Goal: Transaction & Acquisition: Book appointment/travel/reservation

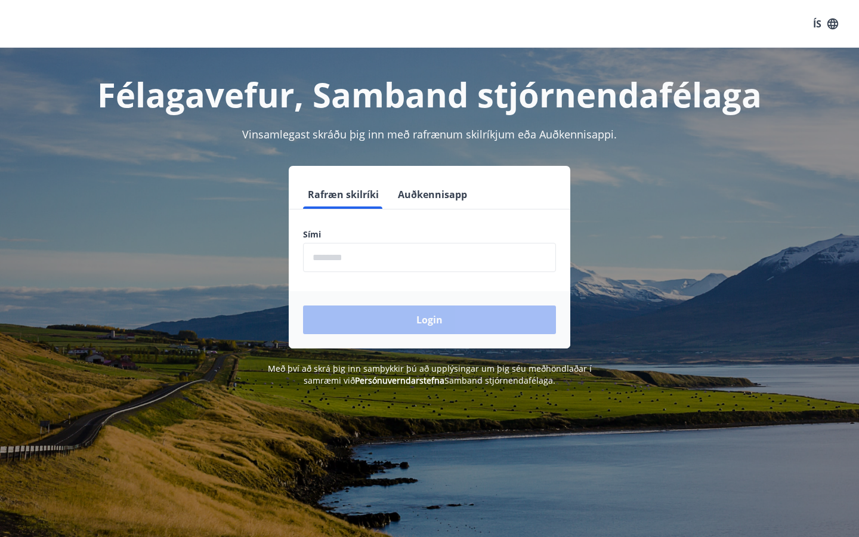
click at [466, 258] on input "phone" at bounding box center [429, 257] width 253 height 29
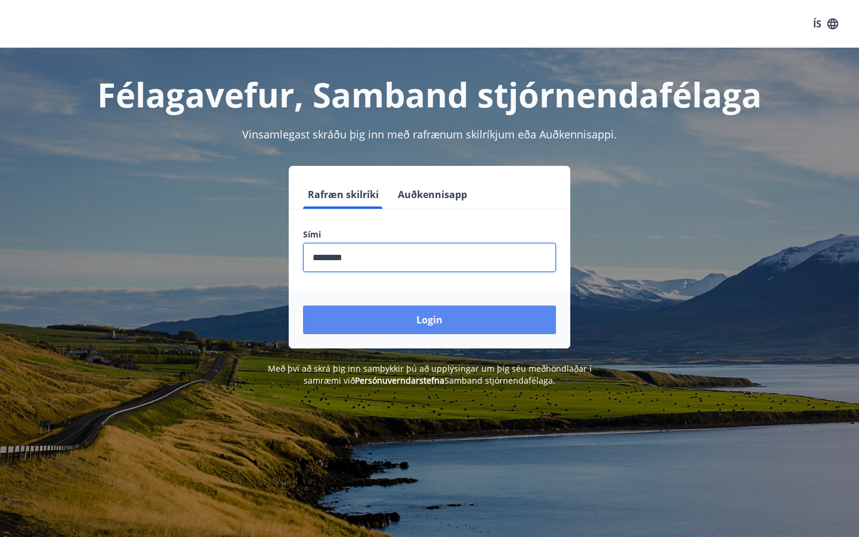
type input "********"
click at [440, 319] on button "Login" at bounding box center [429, 320] width 253 height 29
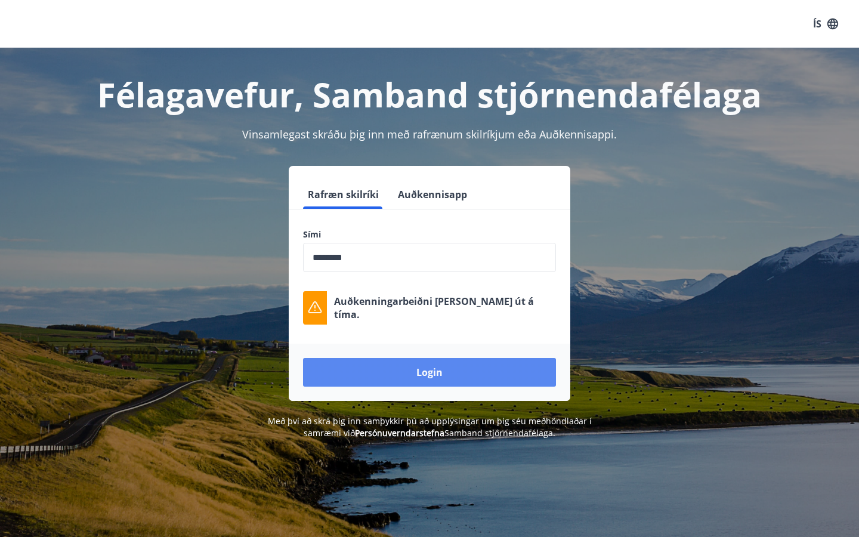
click at [421, 371] on button "Login" at bounding box center [429, 372] width 253 height 29
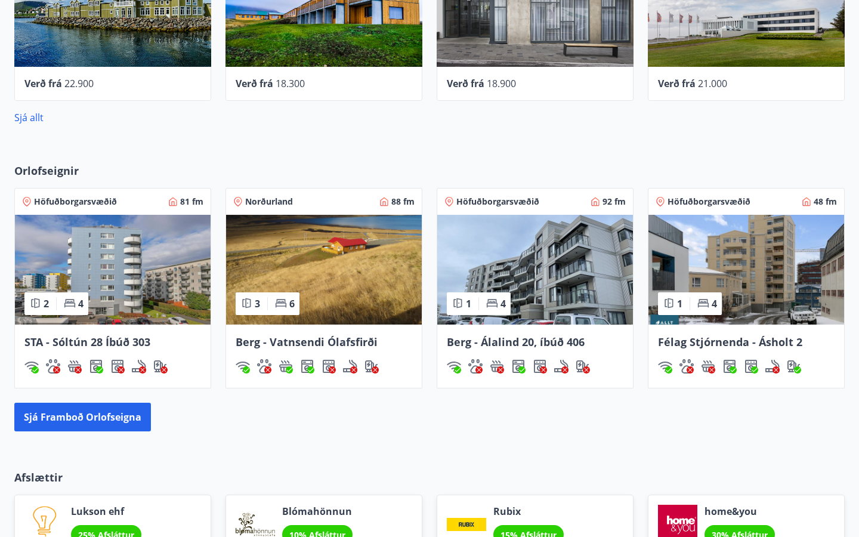
scroll to position [630, 0]
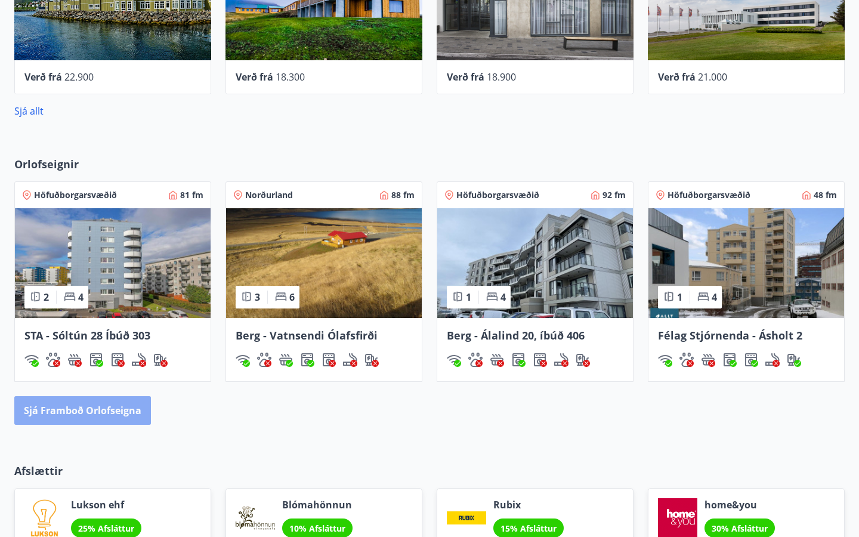
click at [117, 412] on button "Sjá framboð orlofseigna" at bounding box center [82, 410] width 137 height 29
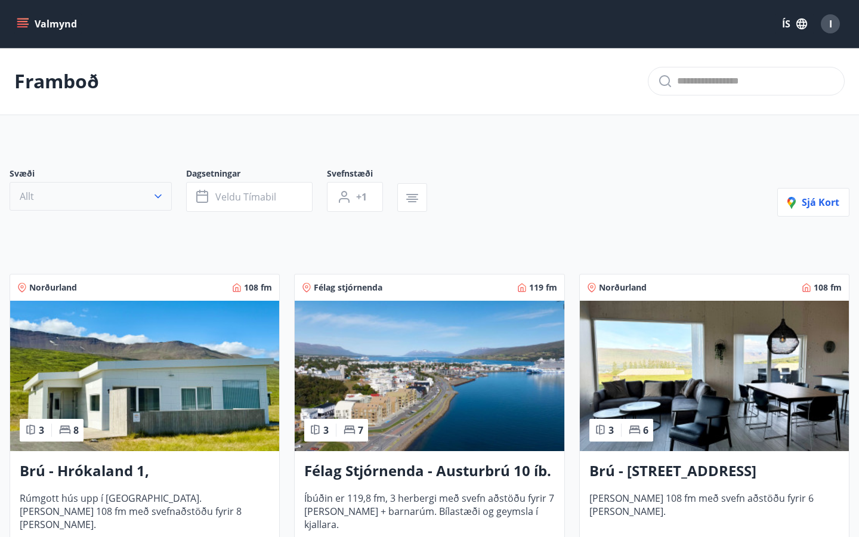
click at [155, 195] on icon "button" at bounding box center [158, 196] width 12 height 12
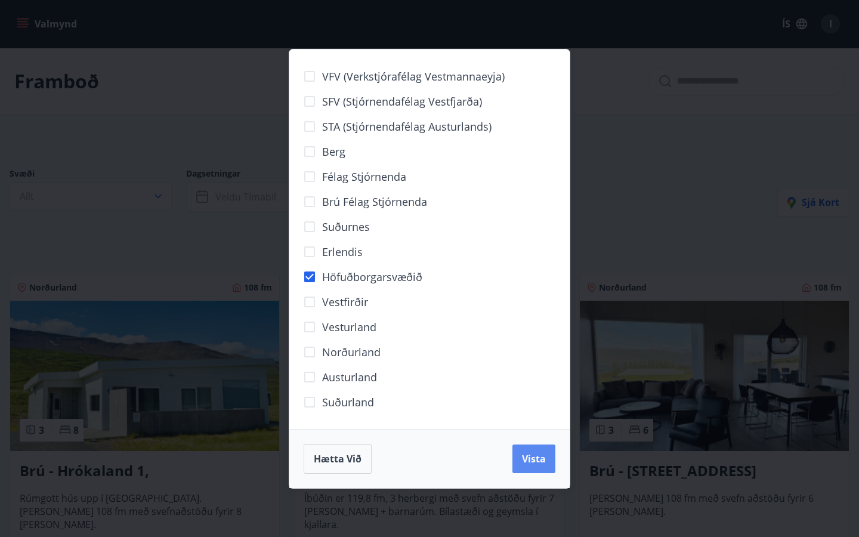
click at [530, 462] on span "Vista" at bounding box center [534, 458] width 24 height 13
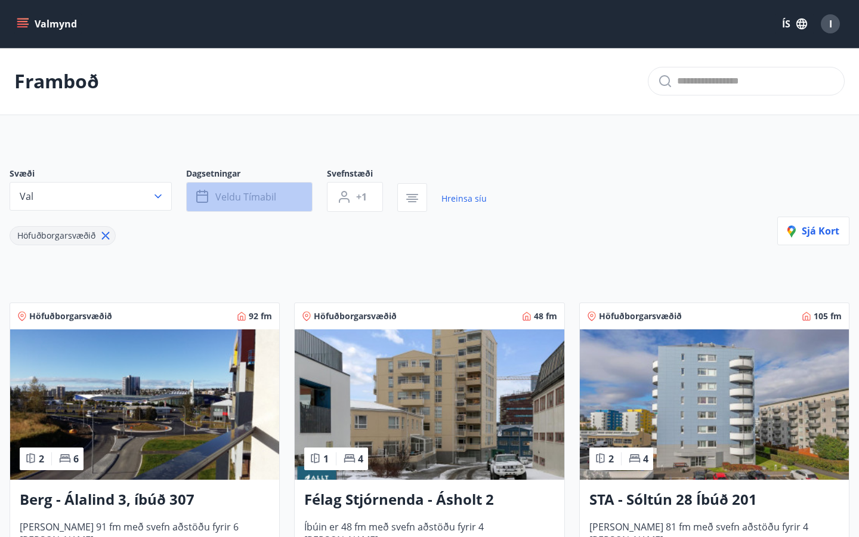
click at [259, 199] on span "Veldu tímabil" at bounding box center [245, 196] width 61 height 13
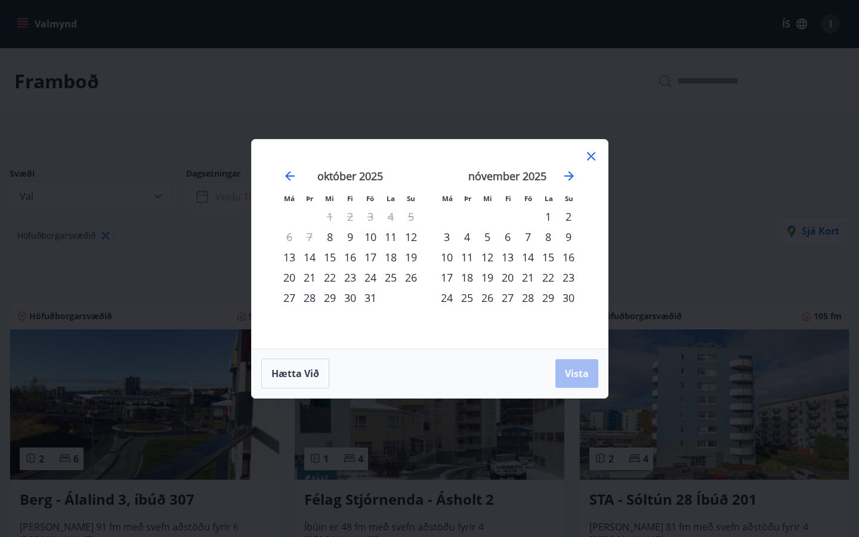
click at [471, 236] on div "4" at bounding box center [467, 237] width 20 height 20
click at [449, 234] on div "3" at bounding box center [447, 237] width 20 height 20
click at [486, 238] on div "5" at bounding box center [487, 237] width 20 height 20
click at [571, 235] on div "9" at bounding box center [569, 237] width 20 height 20
click at [468, 238] on div "4" at bounding box center [467, 237] width 20 height 20
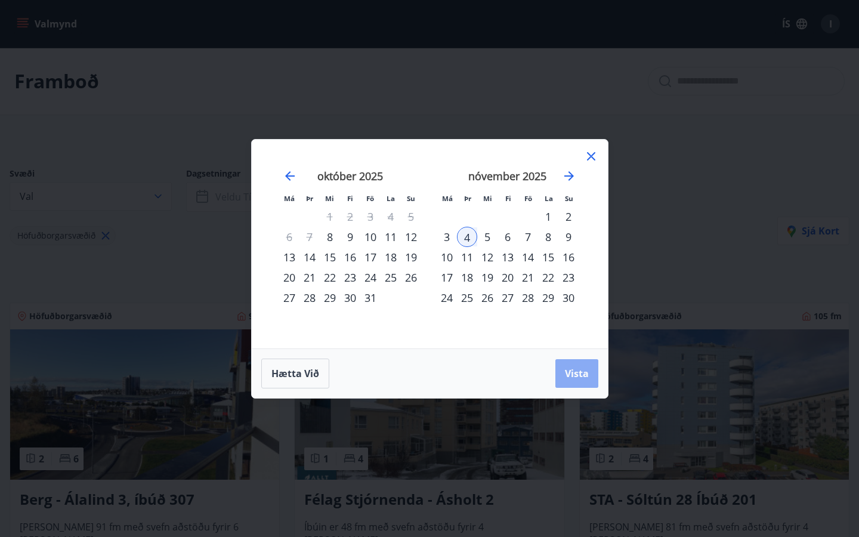
click at [563, 368] on button "Vista" at bounding box center [577, 373] width 43 height 29
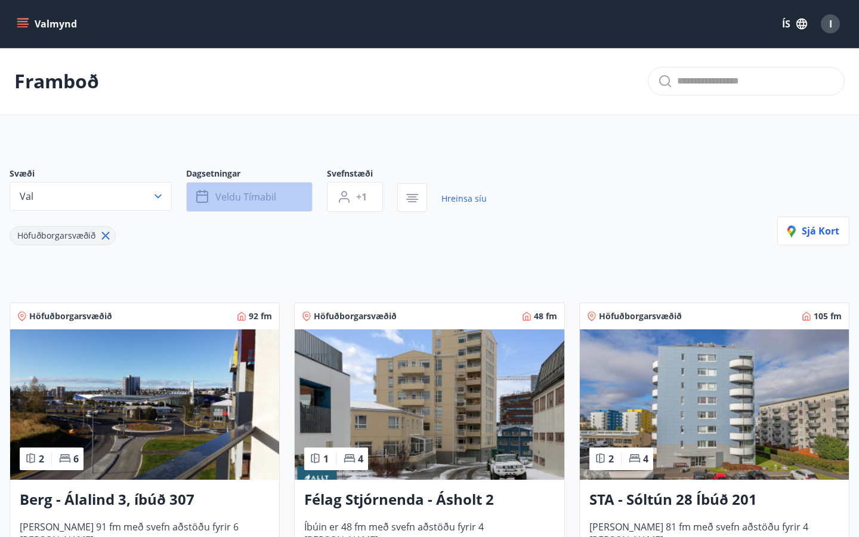
click at [242, 204] on button "Veldu tímabil" at bounding box center [249, 197] width 127 height 30
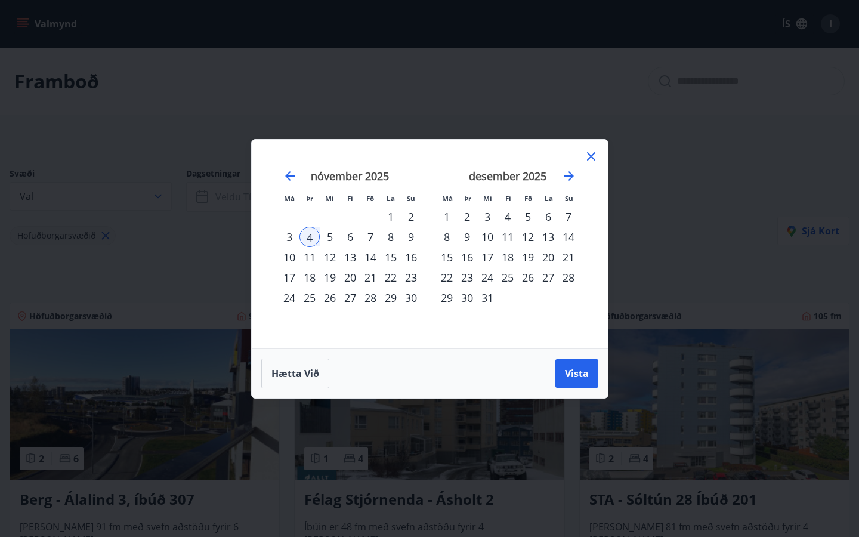
click at [412, 236] on div "9" at bounding box center [411, 237] width 20 height 20
click at [587, 371] on span "Vista" at bounding box center [577, 373] width 24 height 13
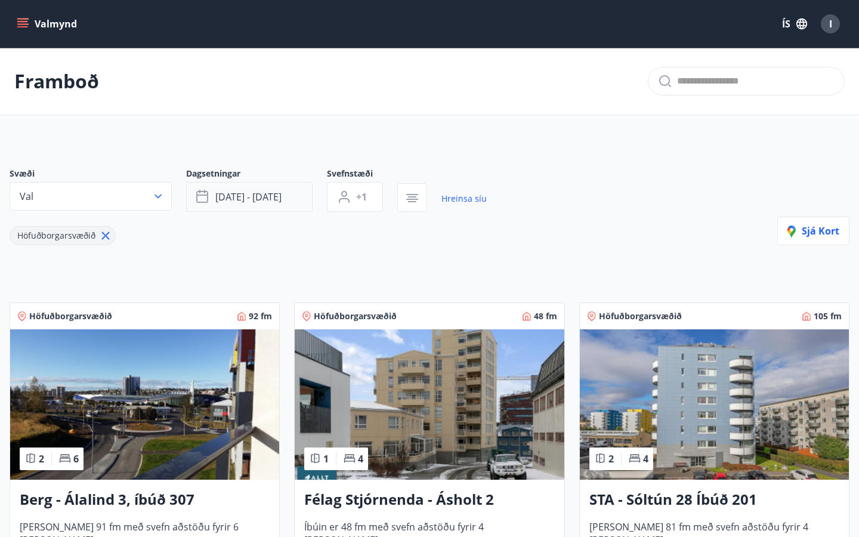
click at [231, 198] on span "[DATE] - [DATE]" at bounding box center [248, 196] width 66 height 13
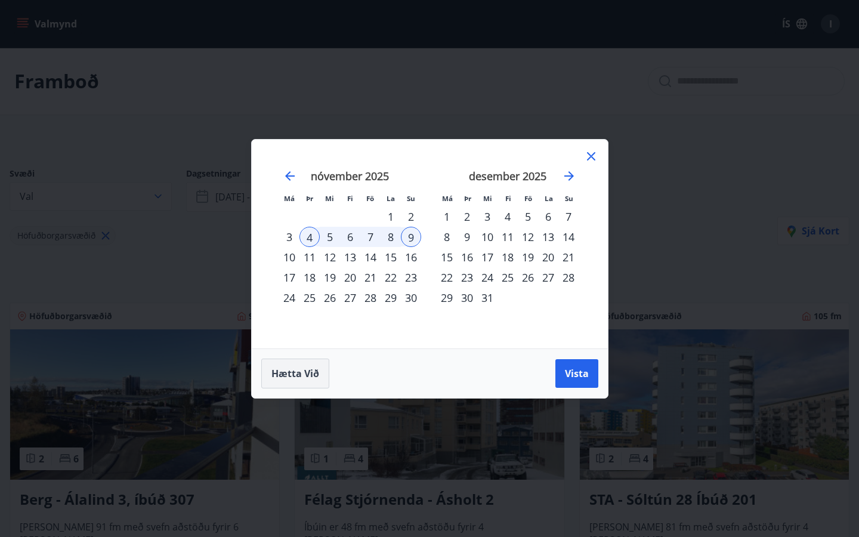
click at [288, 381] on button "Hætta við" at bounding box center [295, 374] width 68 height 30
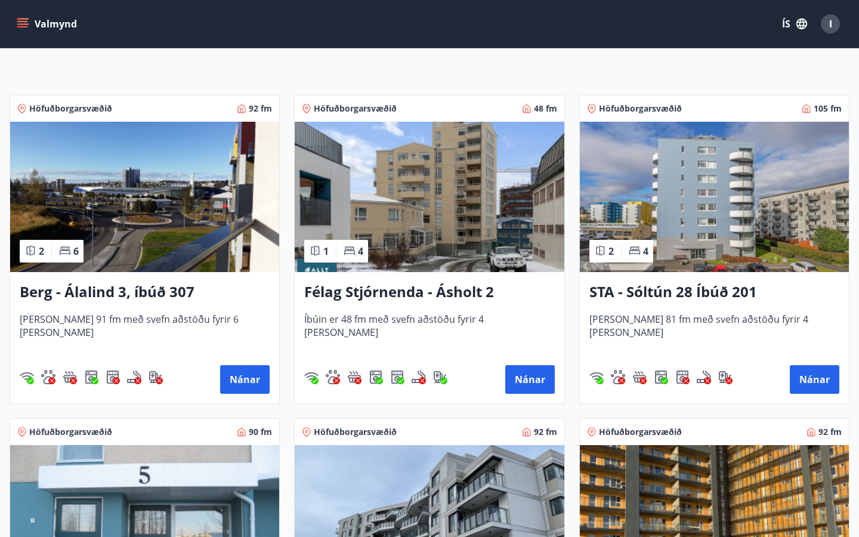
scroll to position [212, 0]
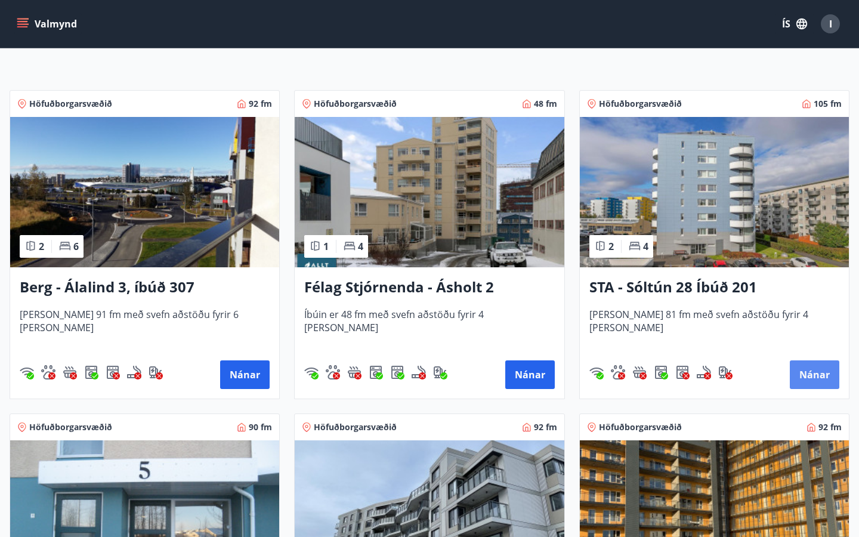
click at [808, 375] on button "Nánar" at bounding box center [815, 374] width 50 height 29
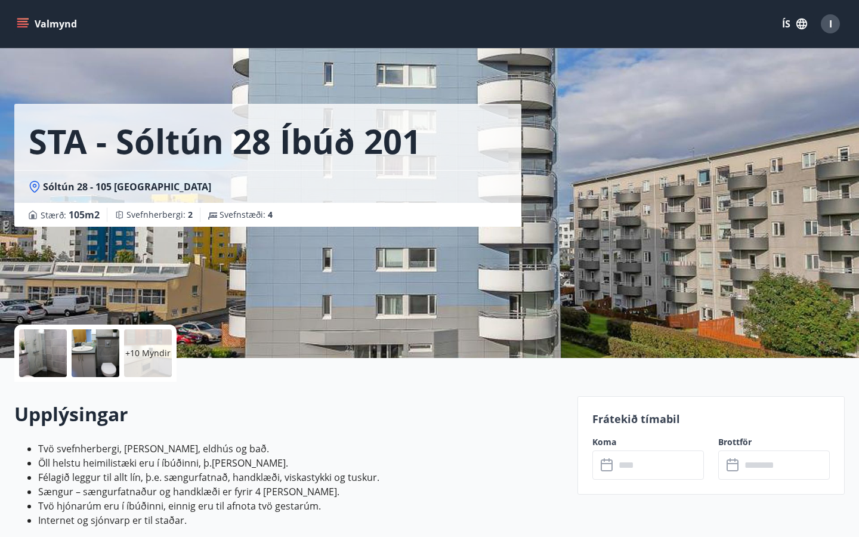
click at [139, 357] on p "+10 Myndir" at bounding box center [147, 353] width 45 height 12
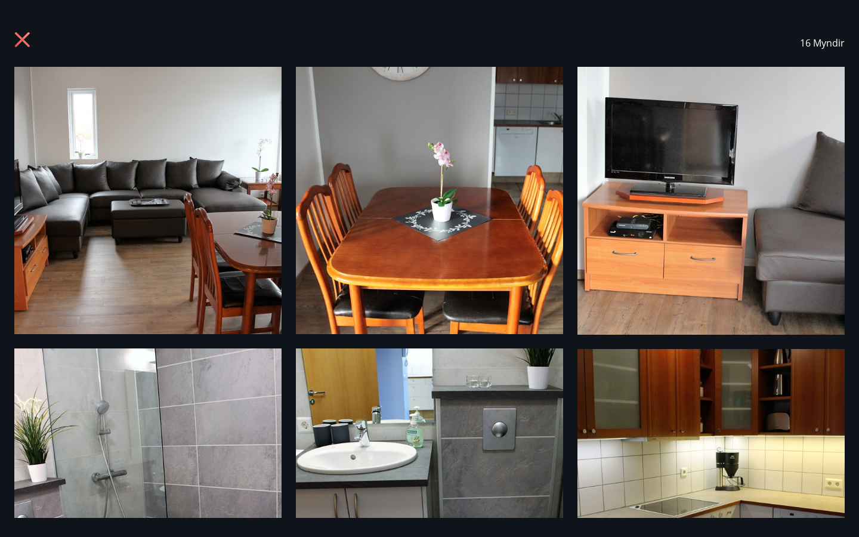
click at [23, 44] on icon at bounding box center [23, 41] width 19 height 19
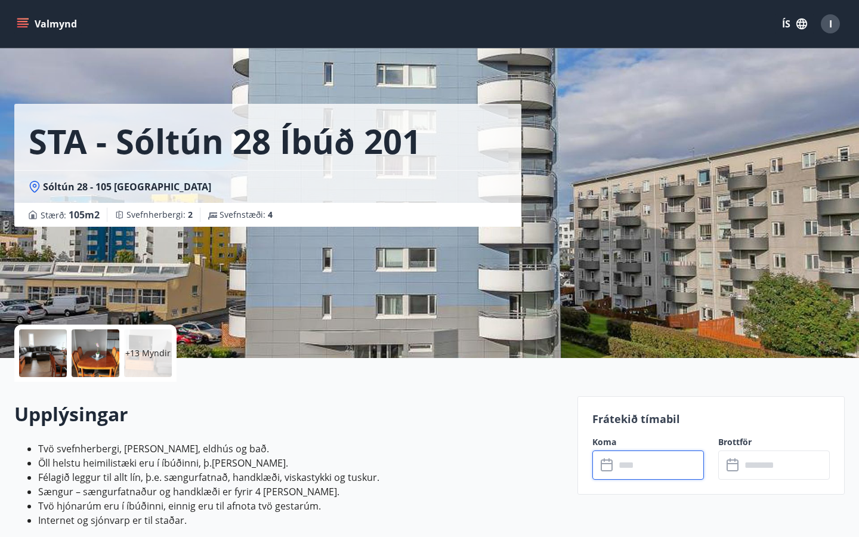
click at [637, 463] on input "text" at bounding box center [659, 465] width 89 height 29
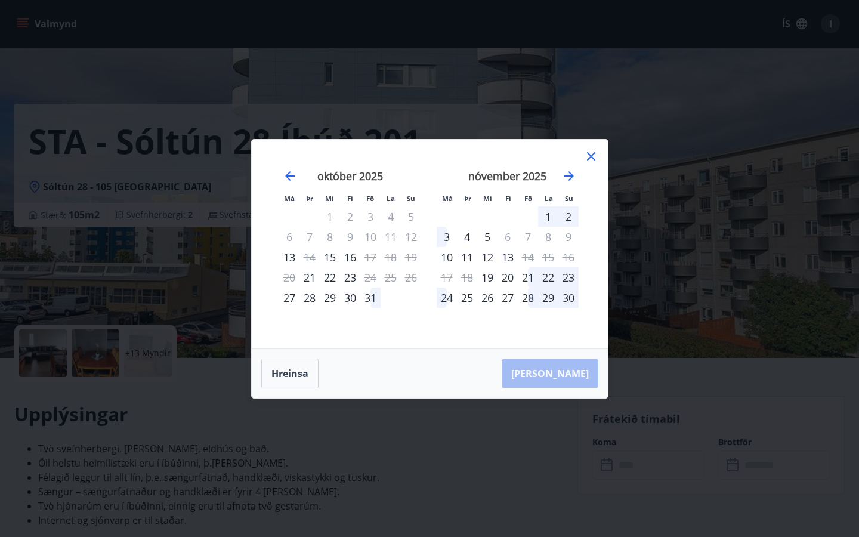
click at [595, 161] on icon at bounding box center [591, 156] width 14 height 14
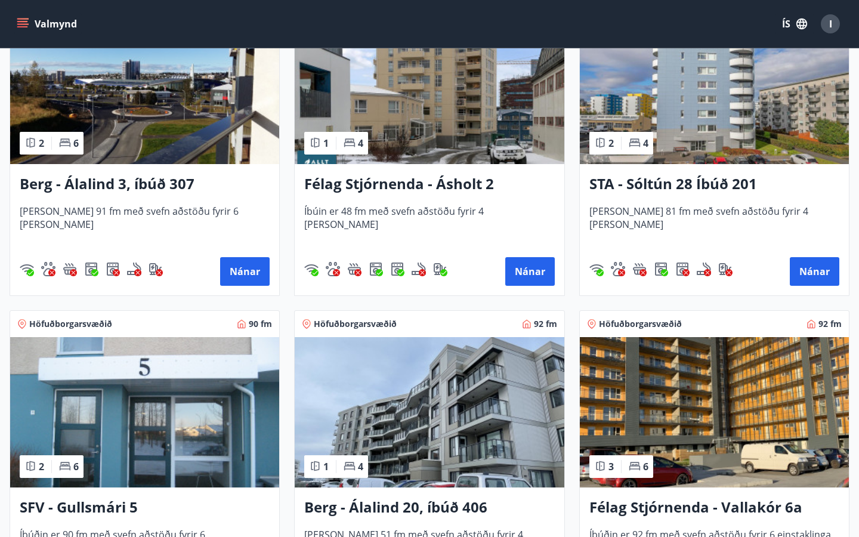
scroll to position [316, 0]
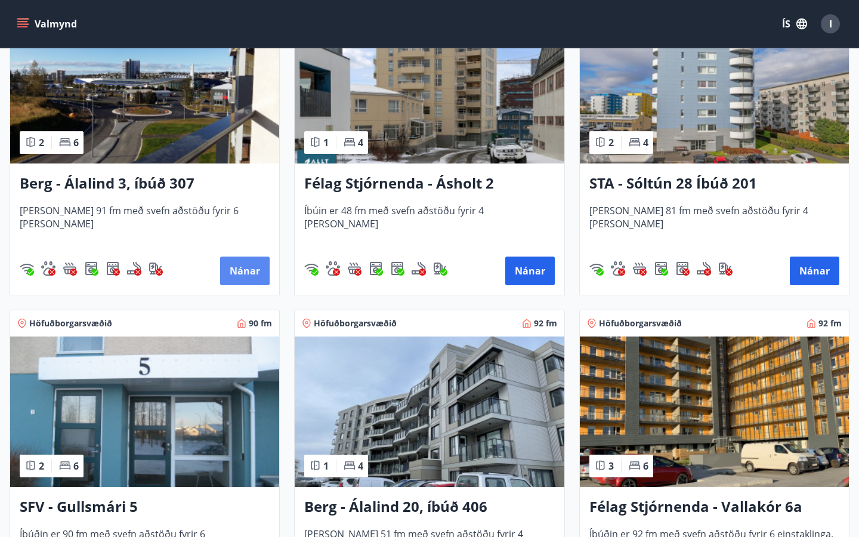
click at [241, 260] on button "Nánar" at bounding box center [245, 271] width 50 height 29
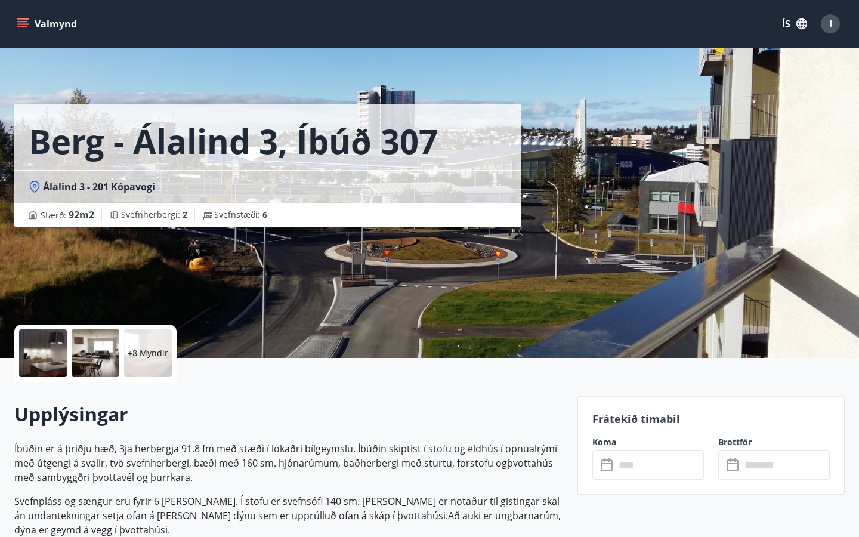
click at [625, 467] on input "text" at bounding box center [659, 465] width 89 height 29
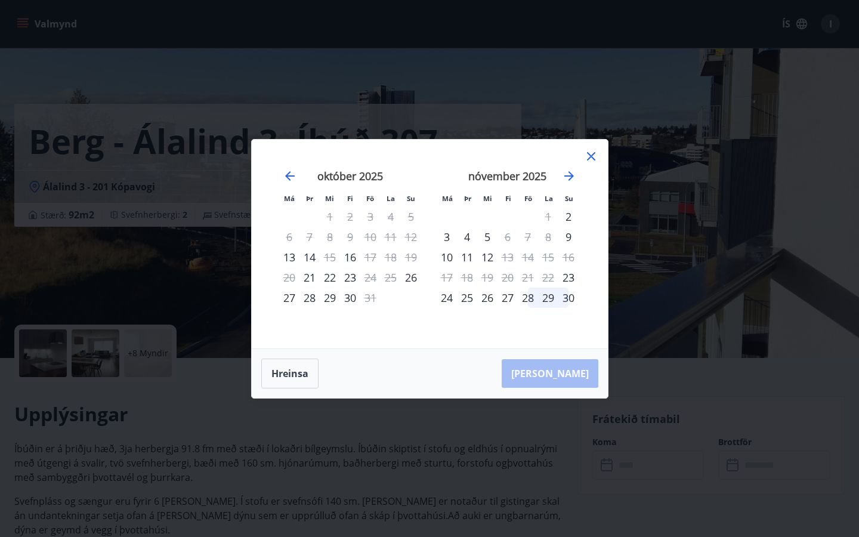
click at [591, 152] on icon at bounding box center [591, 156] width 14 height 14
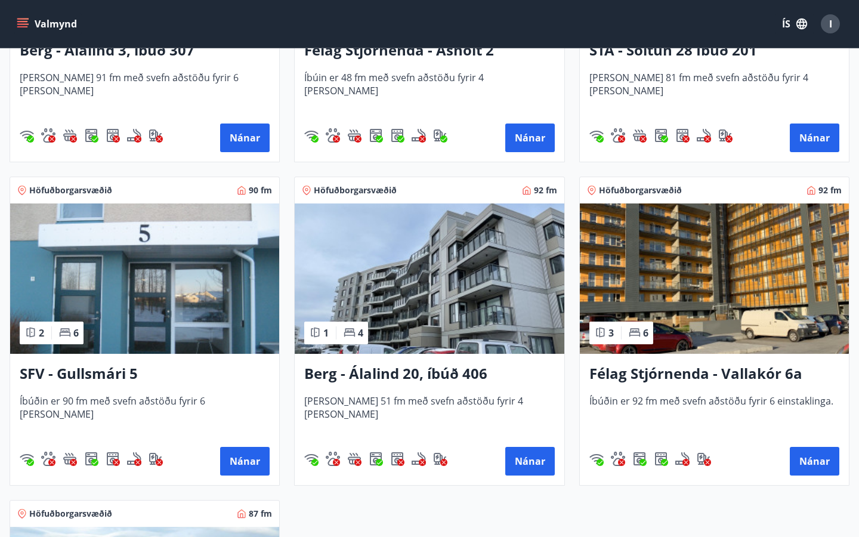
scroll to position [451, 0]
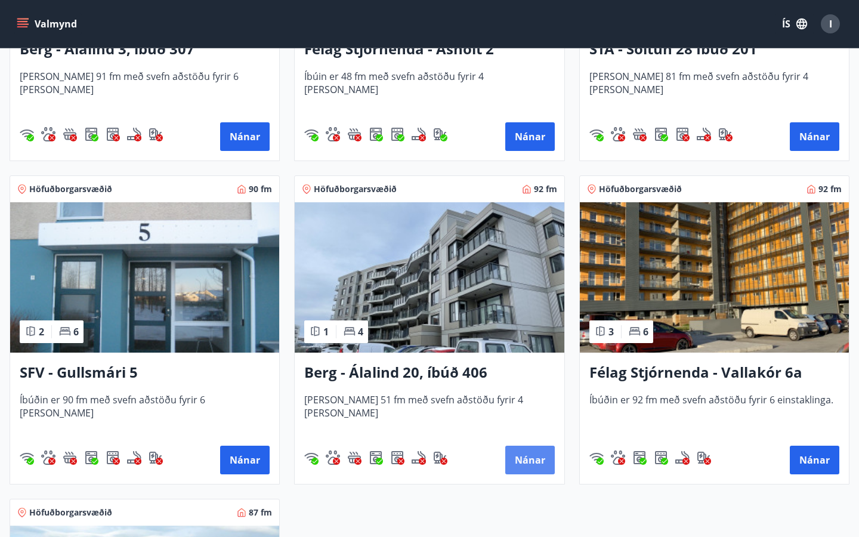
click at [520, 459] on button "Nánar" at bounding box center [531, 460] width 50 height 29
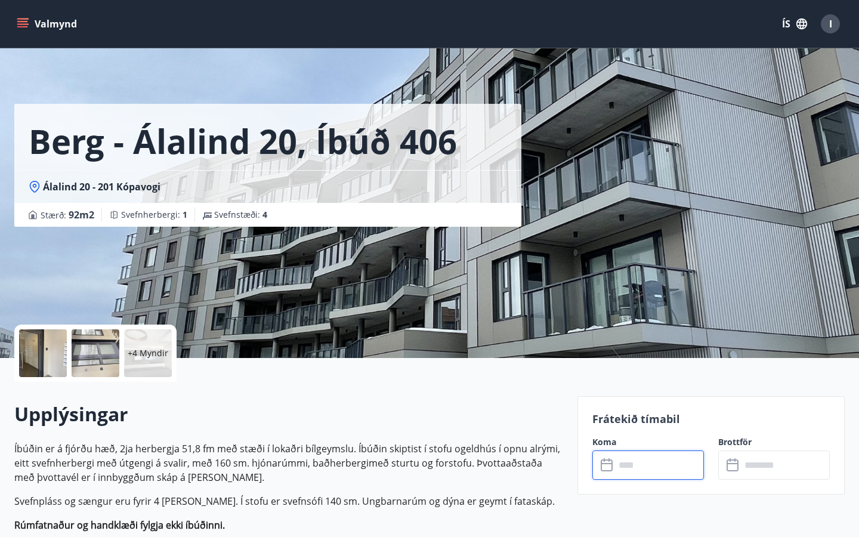
click at [631, 472] on input "text" at bounding box center [659, 465] width 89 height 29
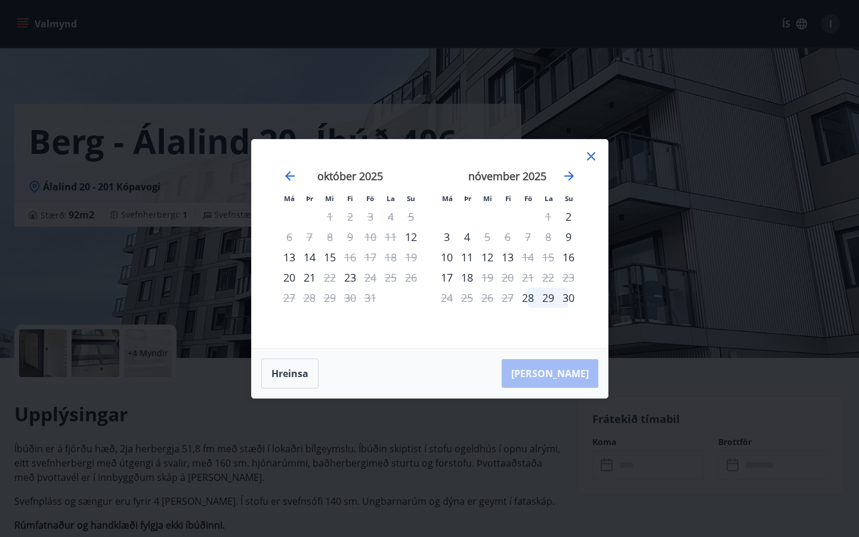
click at [596, 157] on icon at bounding box center [591, 156] width 14 height 14
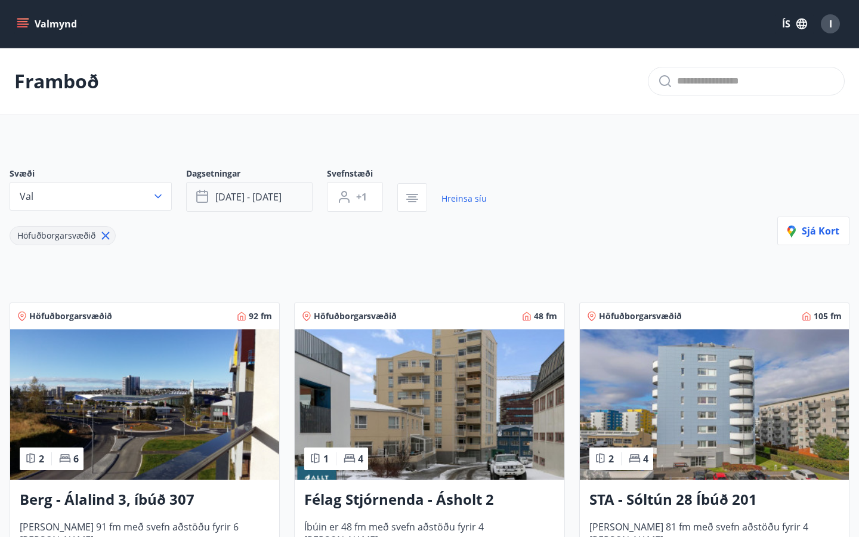
click at [237, 199] on span "[DATE] - [DATE]" at bounding box center [248, 196] width 66 height 13
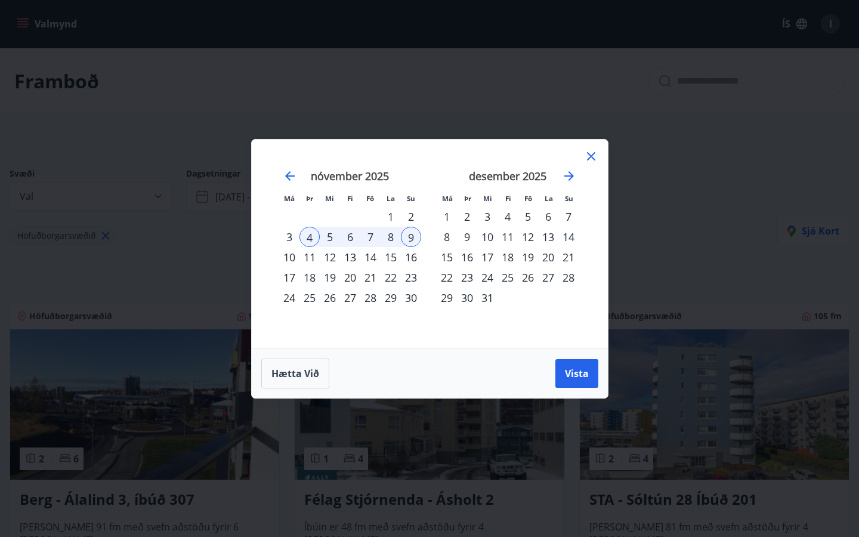
click at [374, 236] on div "7" at bounding box center [370, 237] width 20 height 20
click at [575, 371] on span "Vista" at bounding box center [577, 373] width 24 height 13
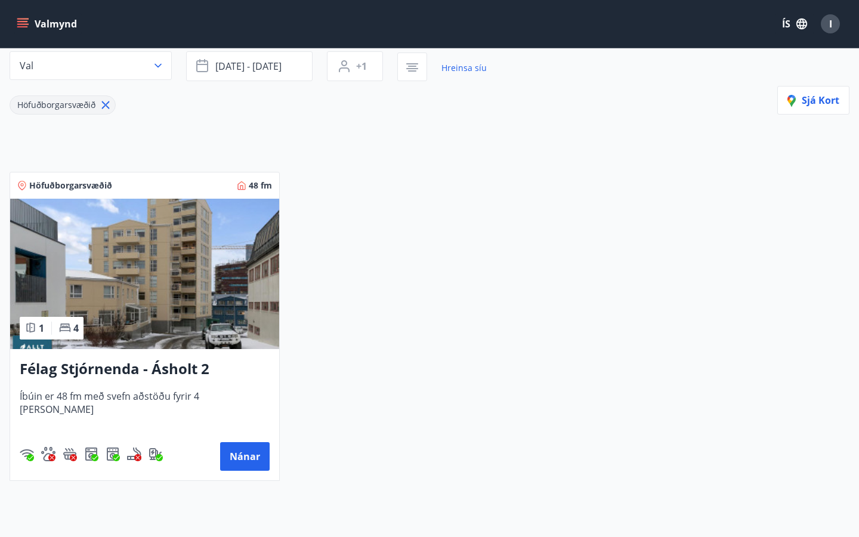
scroll to position [130, 0]
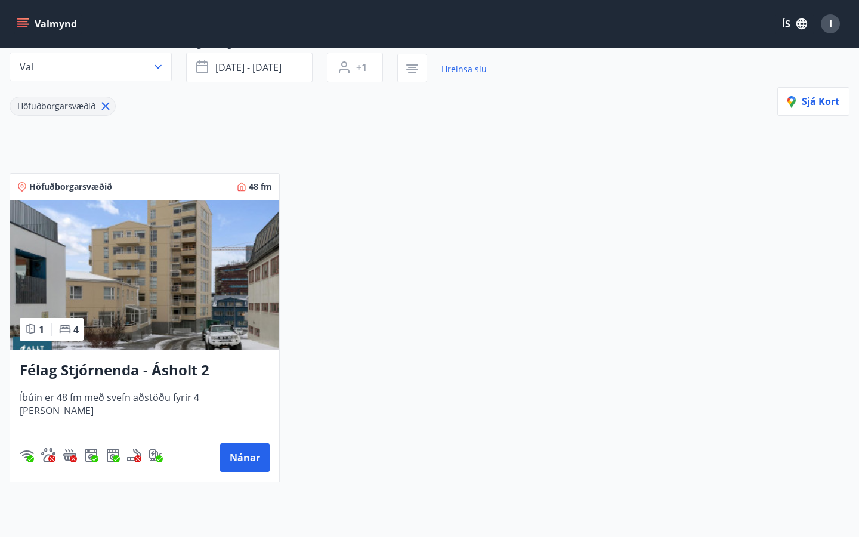
click at [133, 280] on img at bounding box center [144, 275] width 269 height 150
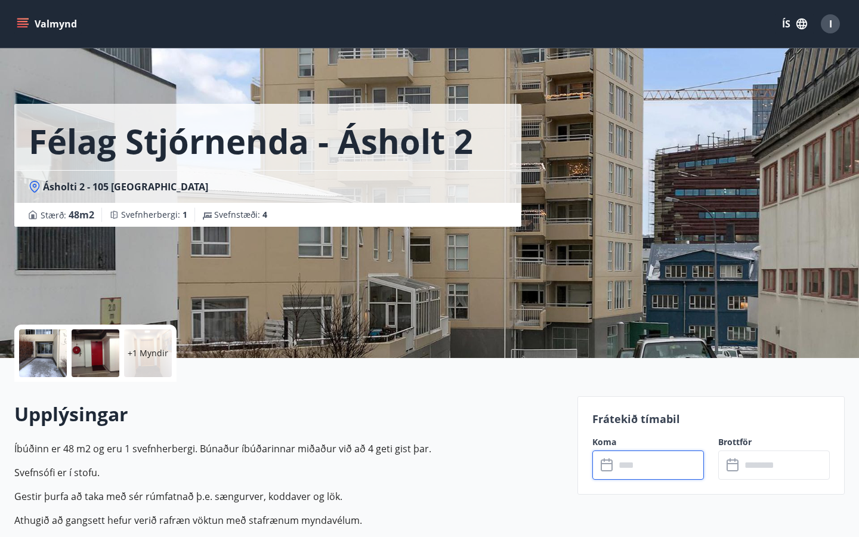
click at [638, 458] on input "text" at bounding box center [659, 465] width 89 height 29
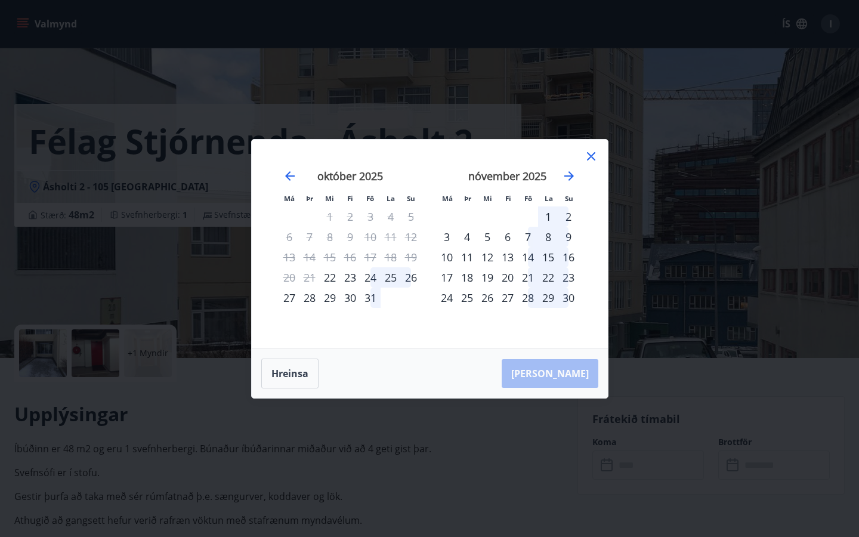
click at [451, 238] on div "3" at bounding box center [447, 237] width 20 height 20
click at [568, 238] on div "9" at bounding box center [569, 237] width 20 height 20
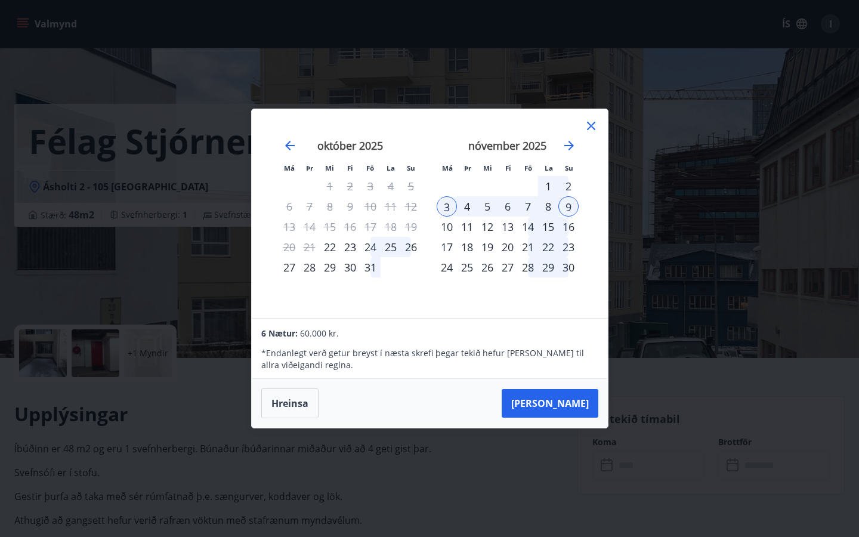
click at [532, 208] on div "7" at bounding box center [528, 206] width 20 height 20
click at [556, 399] on button "[PERSON_NAME]" at bounding box center [550, 403] width 97 height 29
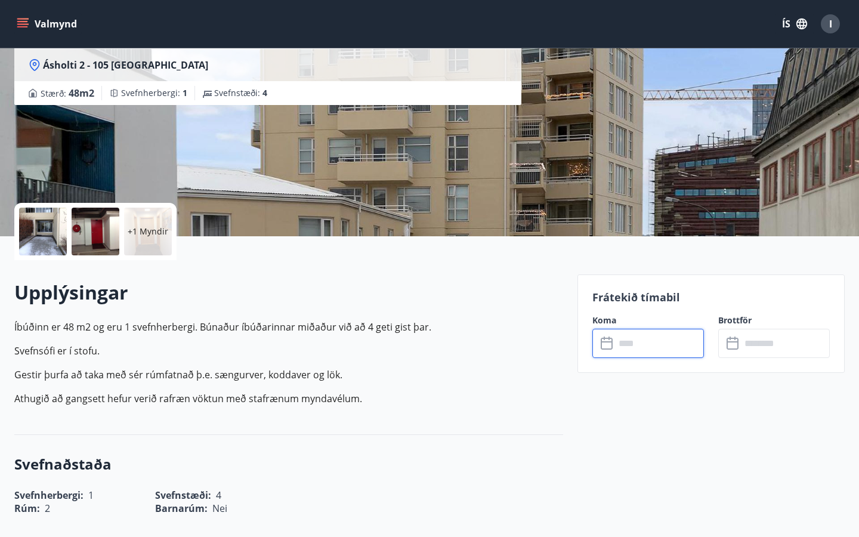
type input "******"
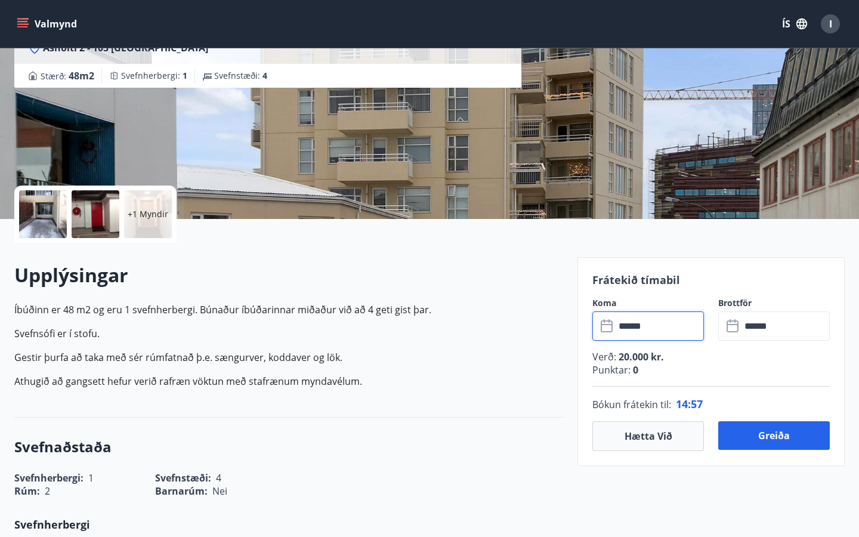
scroll to position [146, 0]
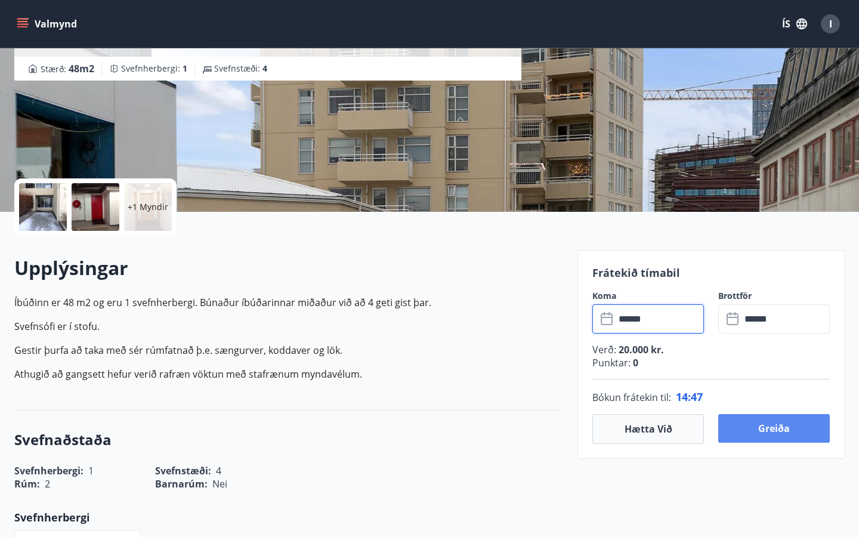
click at [772, 430] on button "Greiða" at bounding box center [775, 428] width 112 height 29
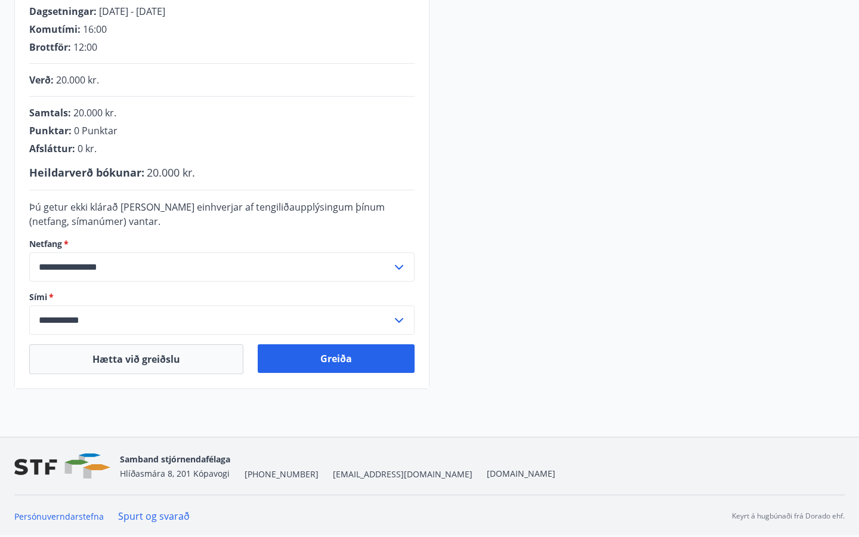
scroll to position [252, 0]
click at [334, 358] on button "Greiða" at bounding box center [336, 358] width 157 height 29
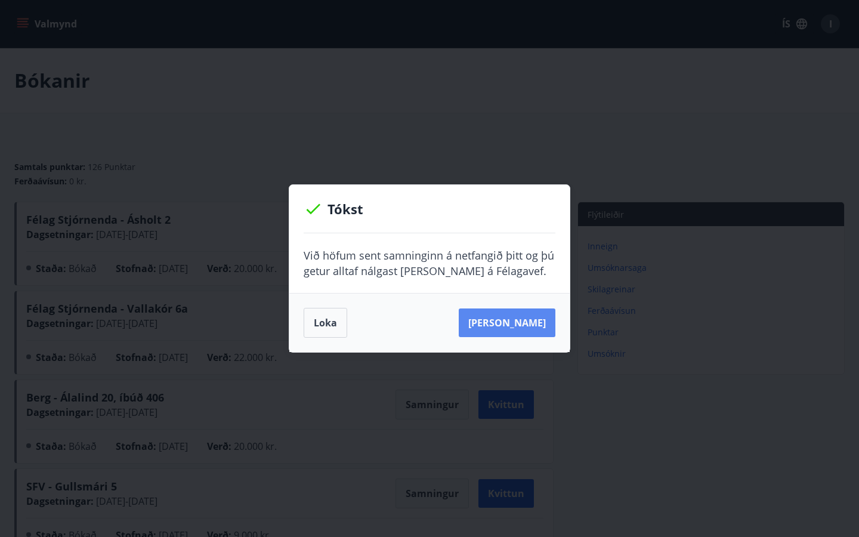
click at [523, 319] on button "Sjá samning" at bounding box center [507, 323] width 97 height 29
click at [506, 325] on button "Sjá samning" at bounding box center [507, 323] width 97 height 29
click at [316, 328] on button "Loka" at bounding box center [326, 323] width 44 height 30
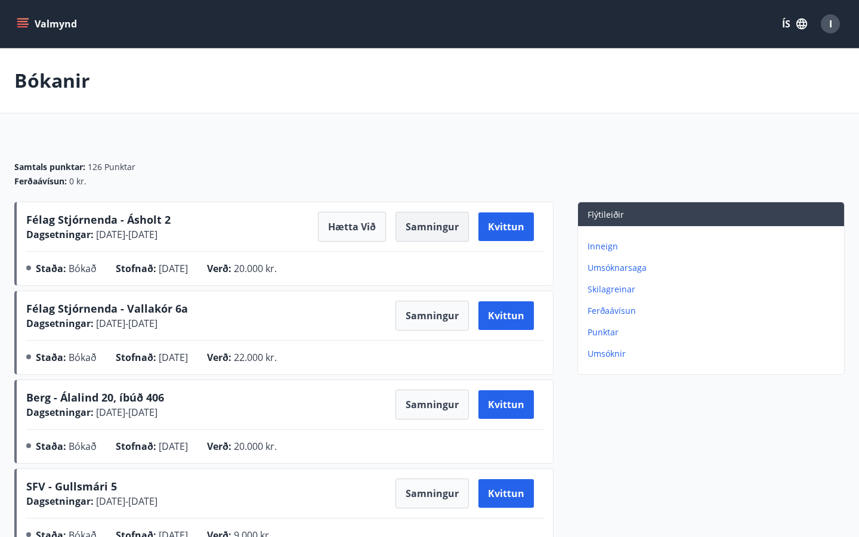
click at [415, 230] on button "Samningur" at bounding box center [432, 227] width 73 height 30
click at [441, 230] on button "Samningur" at bounding box center [432, 227] width 73 height 30
click at [423, 226] on button "Samningur" at bounding box center [432, 227] width 73 height 30
click at [442, 227] on button "Samningur" at bounding box center [432, 227] width 73 height 30
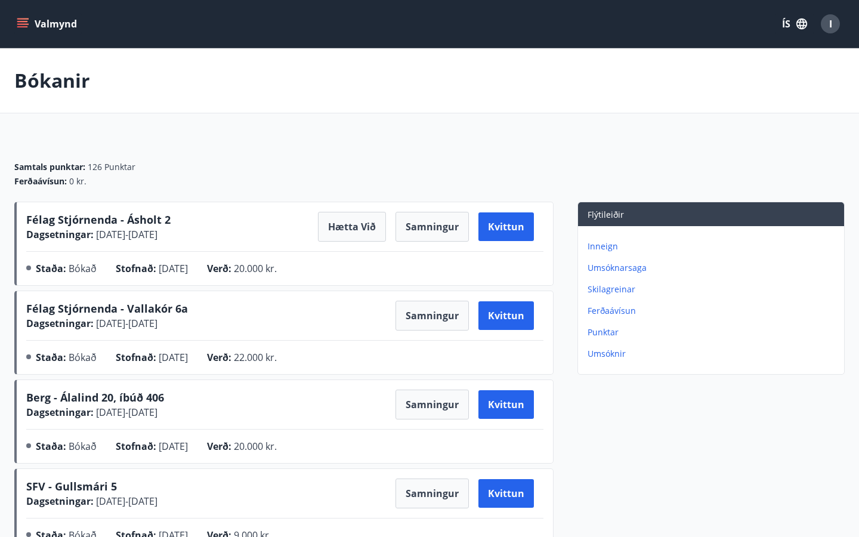
click at [21, 24] on icon "menu" at bounding box center [23, 23] width 13 height 1
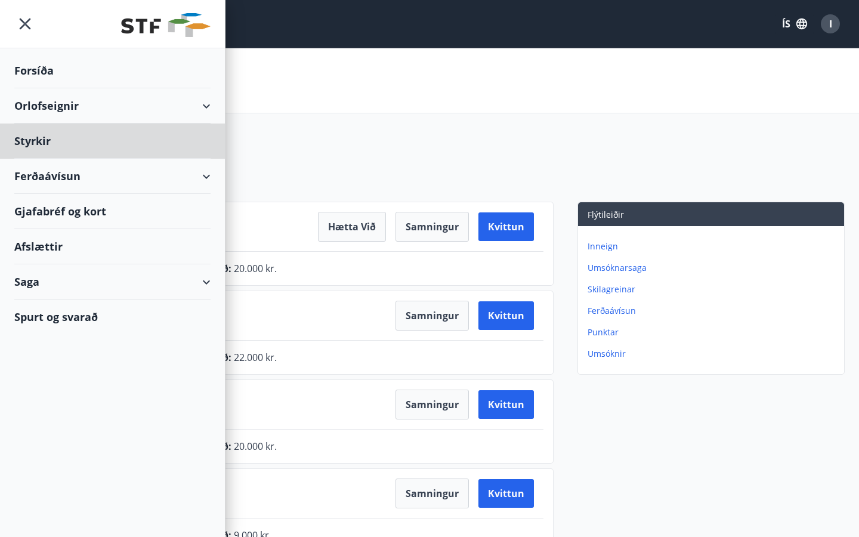
click at [27, 67] on div "Forsíða" at bounding box center [112, 70] width 196 height 35
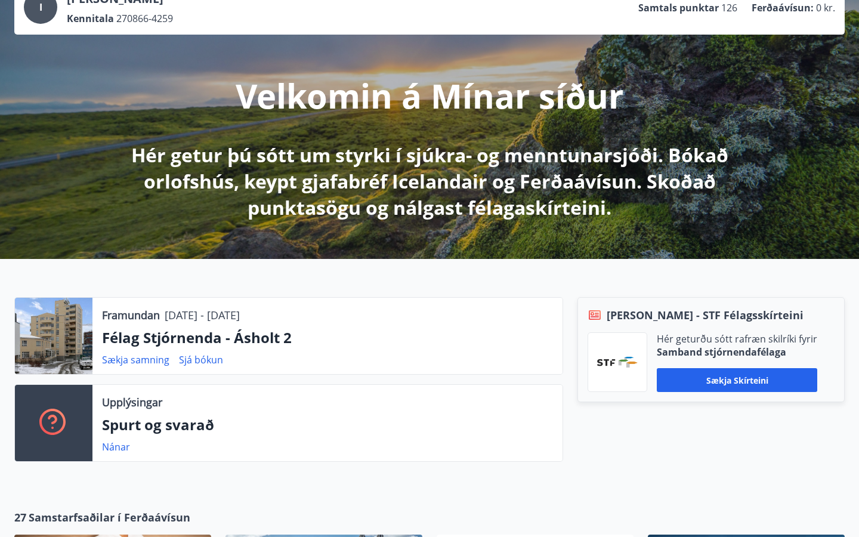
scroll to position [93, 0]
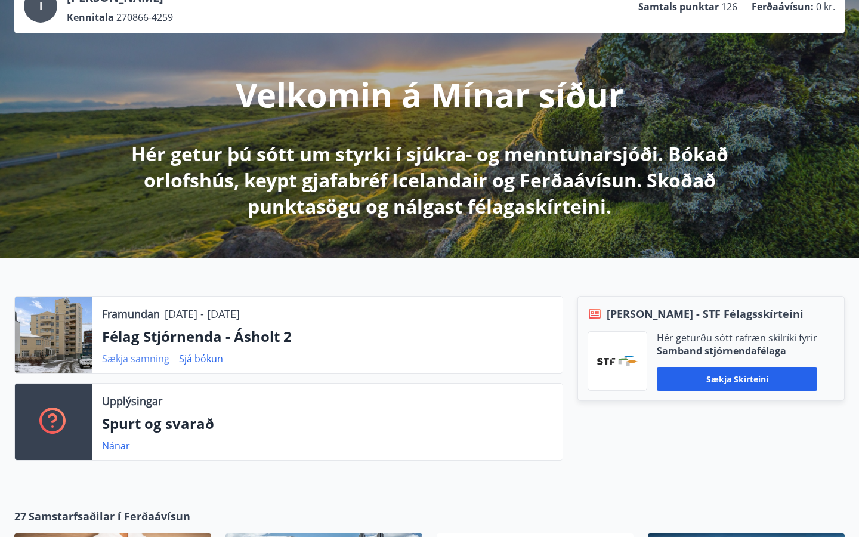
click at [143, 362] on link "Sækja samning" at bounding box center [135, 358] width 67 height 13
click at [143, 357] on link "Sækja samning" at bounding box center [135, 358] width 67 height 13
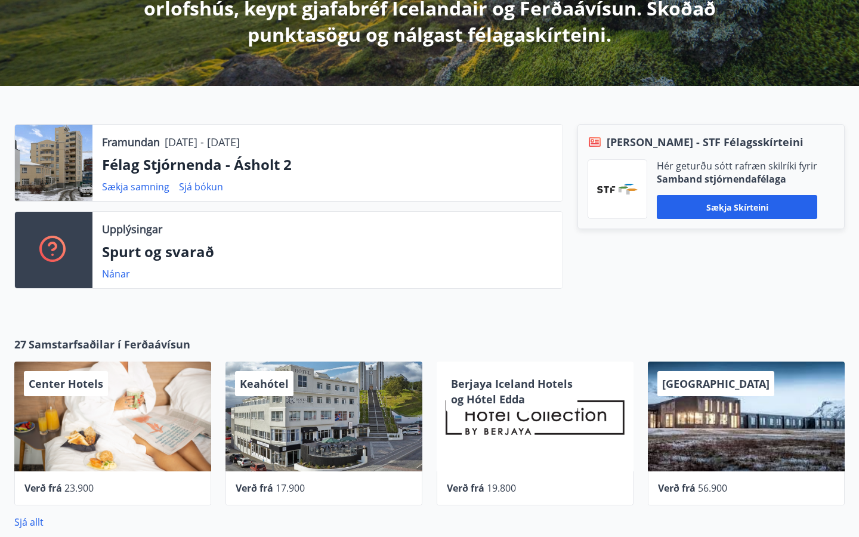
scroll to position [262, 0]
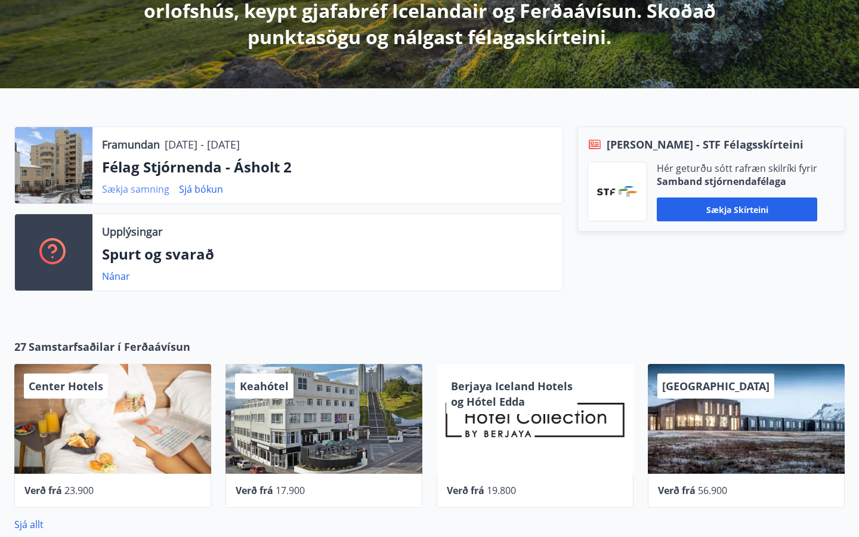
click at [153, 187] on link "Sækja samning" at bounding box center [135, 189] width 67 height 13
click at [199, 188] on link "Sjá bókun" at bounding box center [201, 189] width 44 height 13
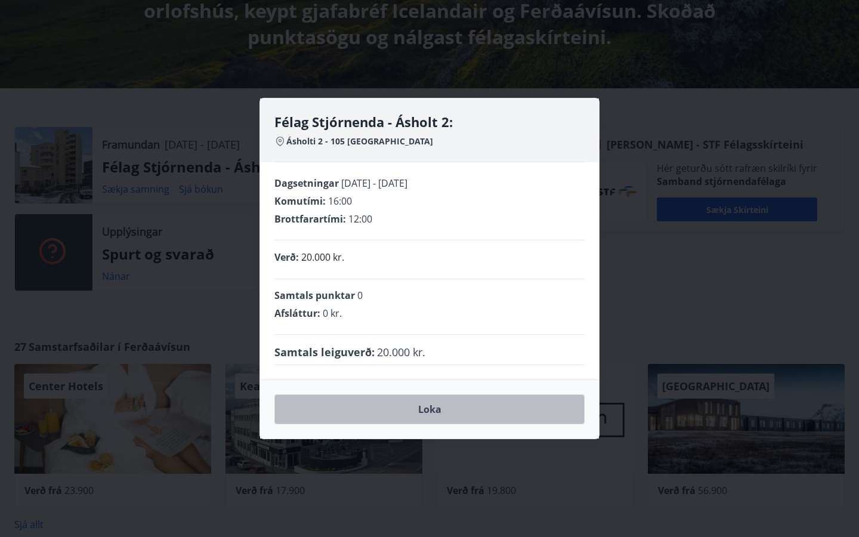
click at [432, 411] on button "Loka" at bounding box center [430, 410] width 310 height 30
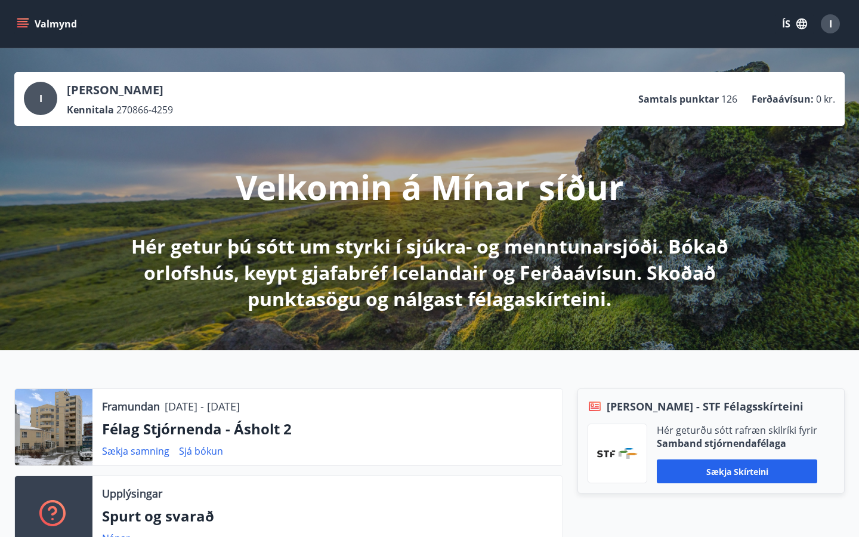
scroll to position [0, 0]
